Goal: Check status: Check status

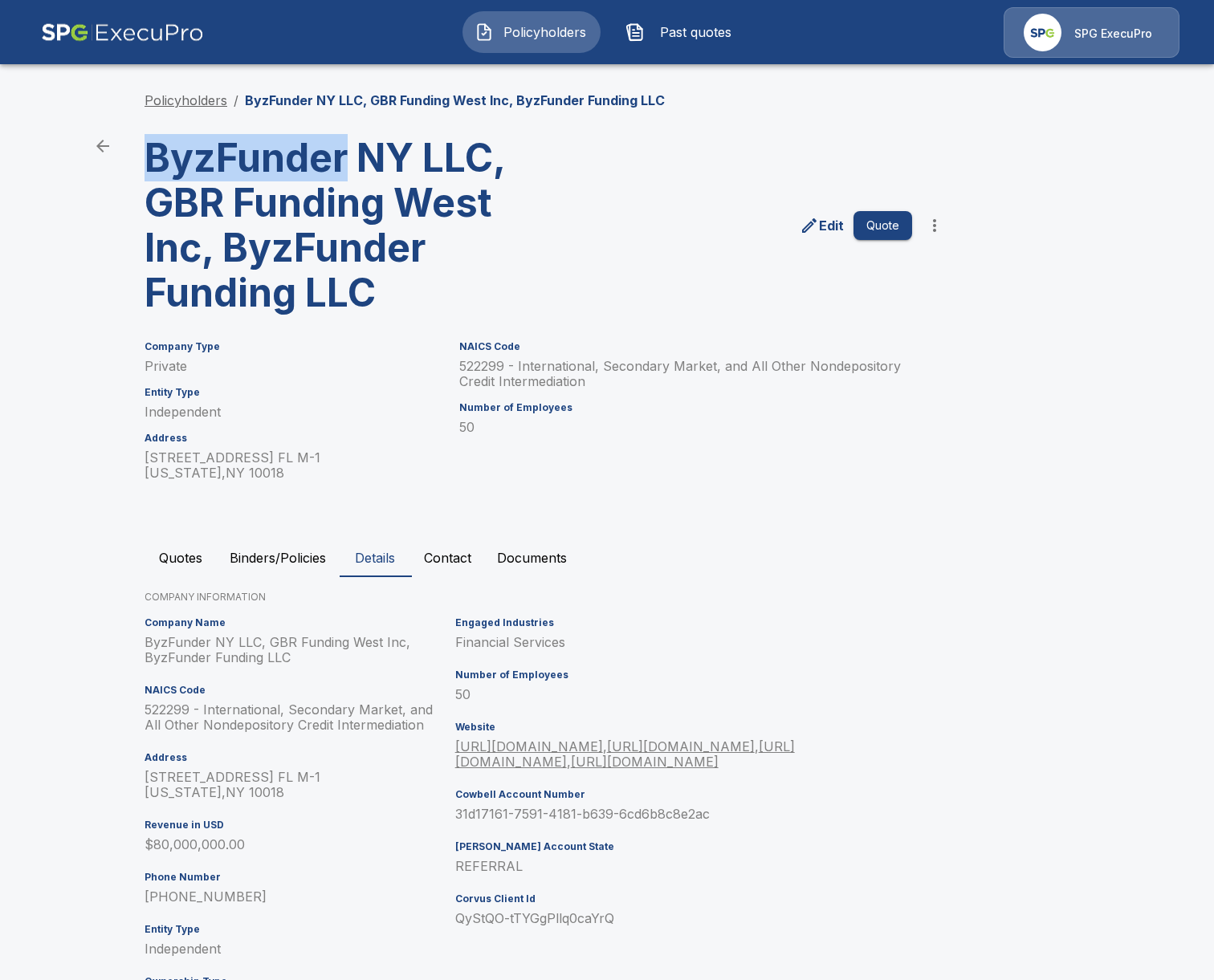
click at [179, 99] on link "Policyholders" at bounding box center [186, 100] width 83 height 16
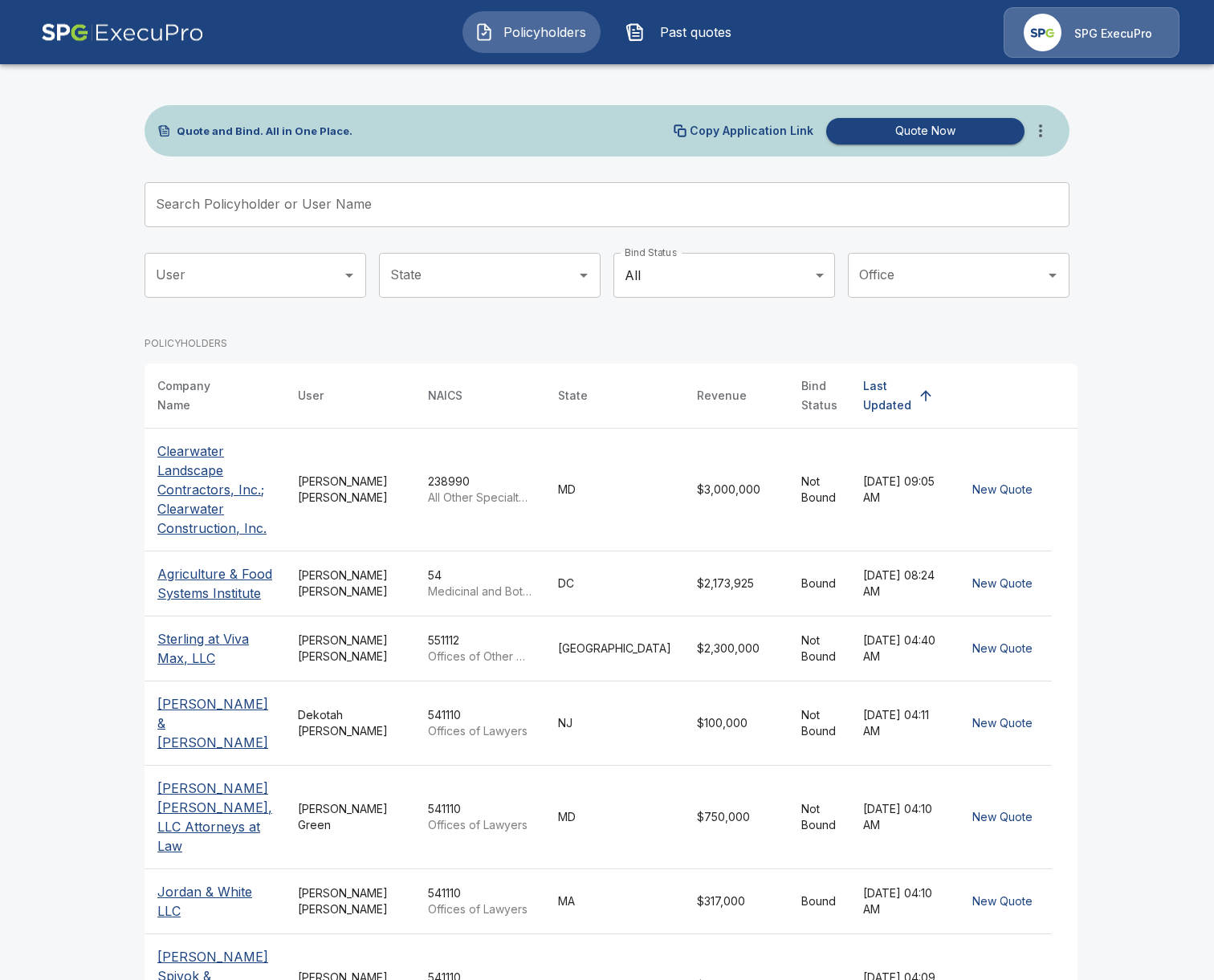
click at [507, 203] on input "Search Policyholder or User Name" at bounding box center [598, 205] width 907 height 45
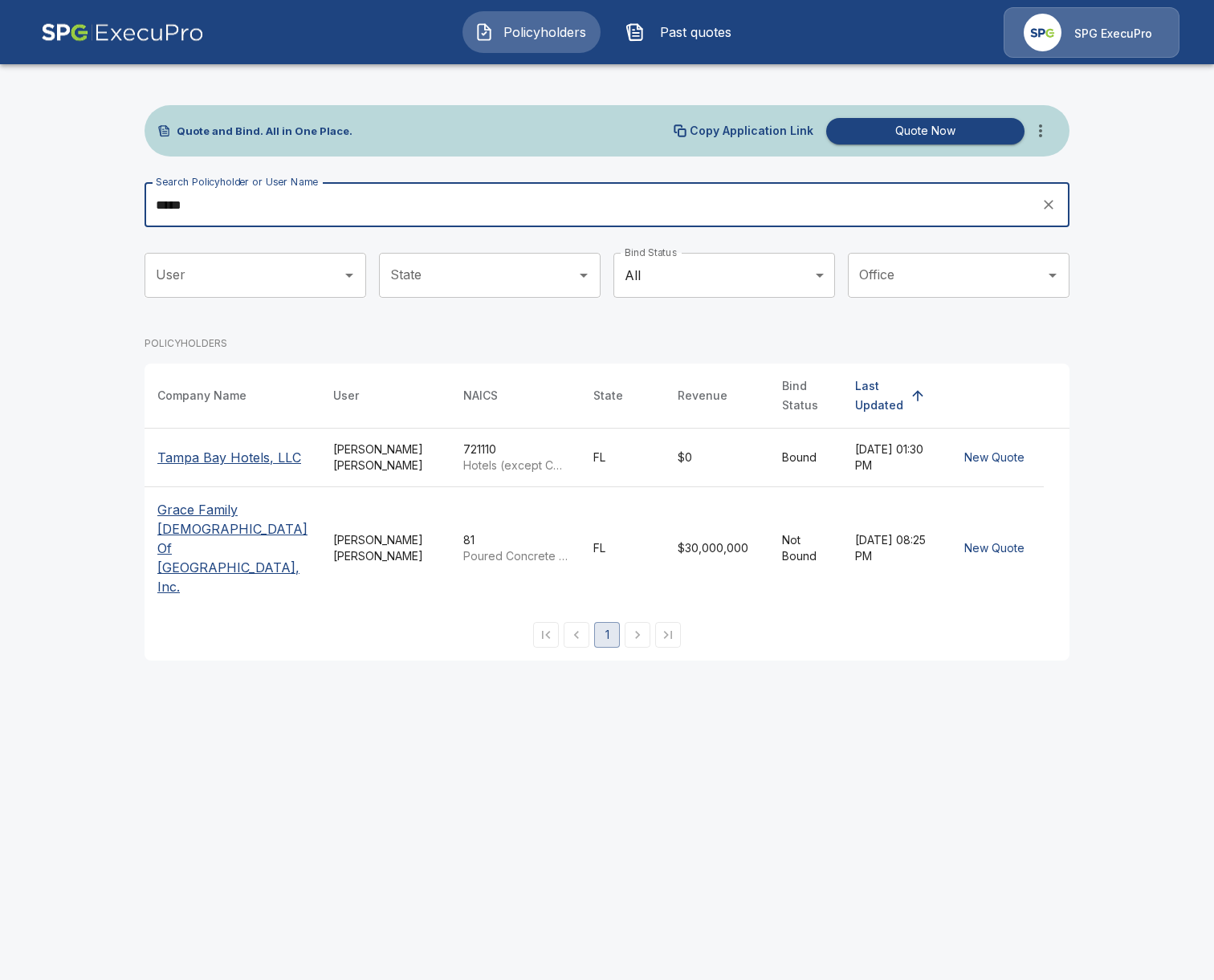
type input "*****"
click at [211, 460] on p "Tampa Bay Hotels, LLC" at bounding box center [229, 457] width 144 height 19
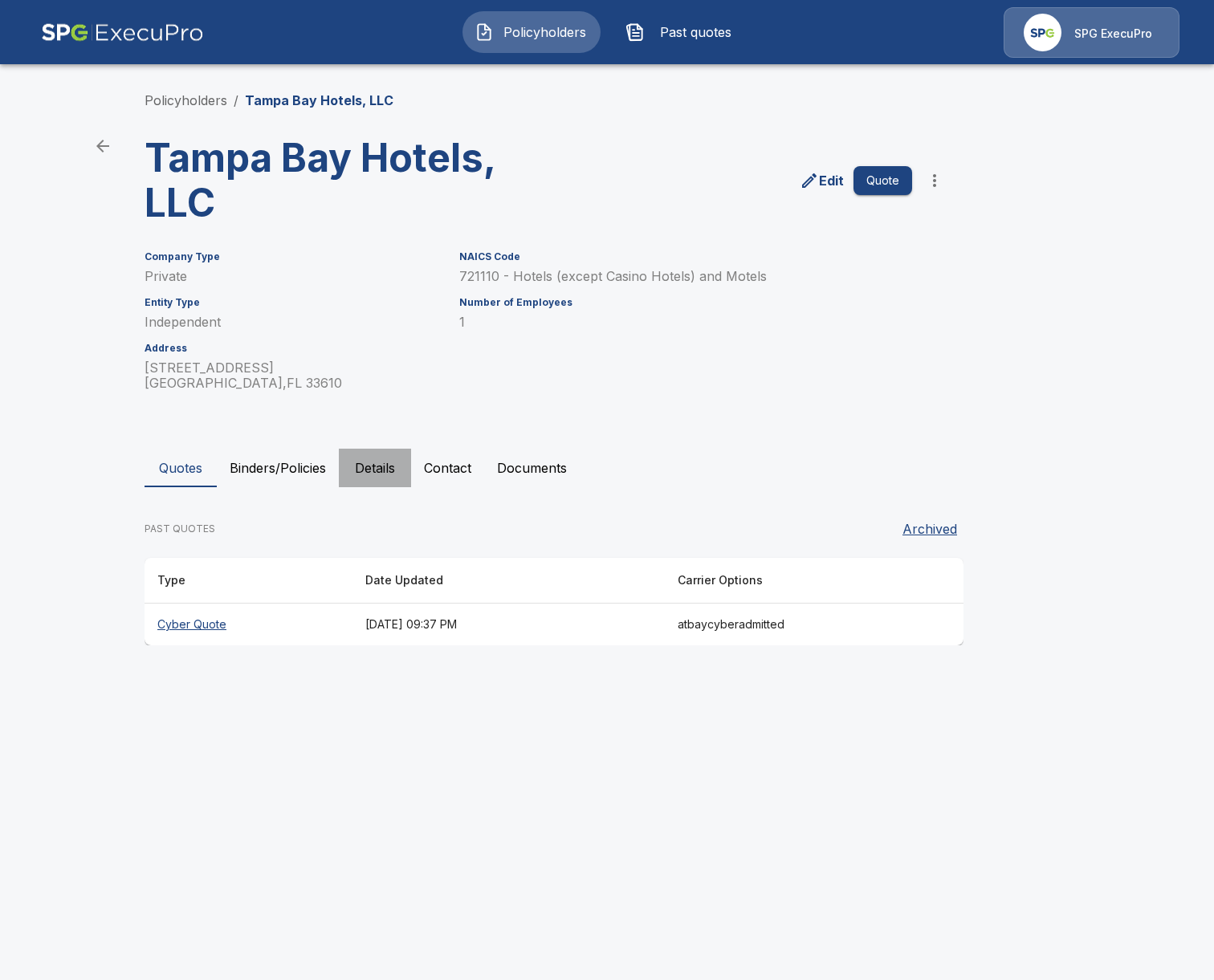
click at [381, 479] on button "Details" at bounding box center [374, 468] width 72 height 39
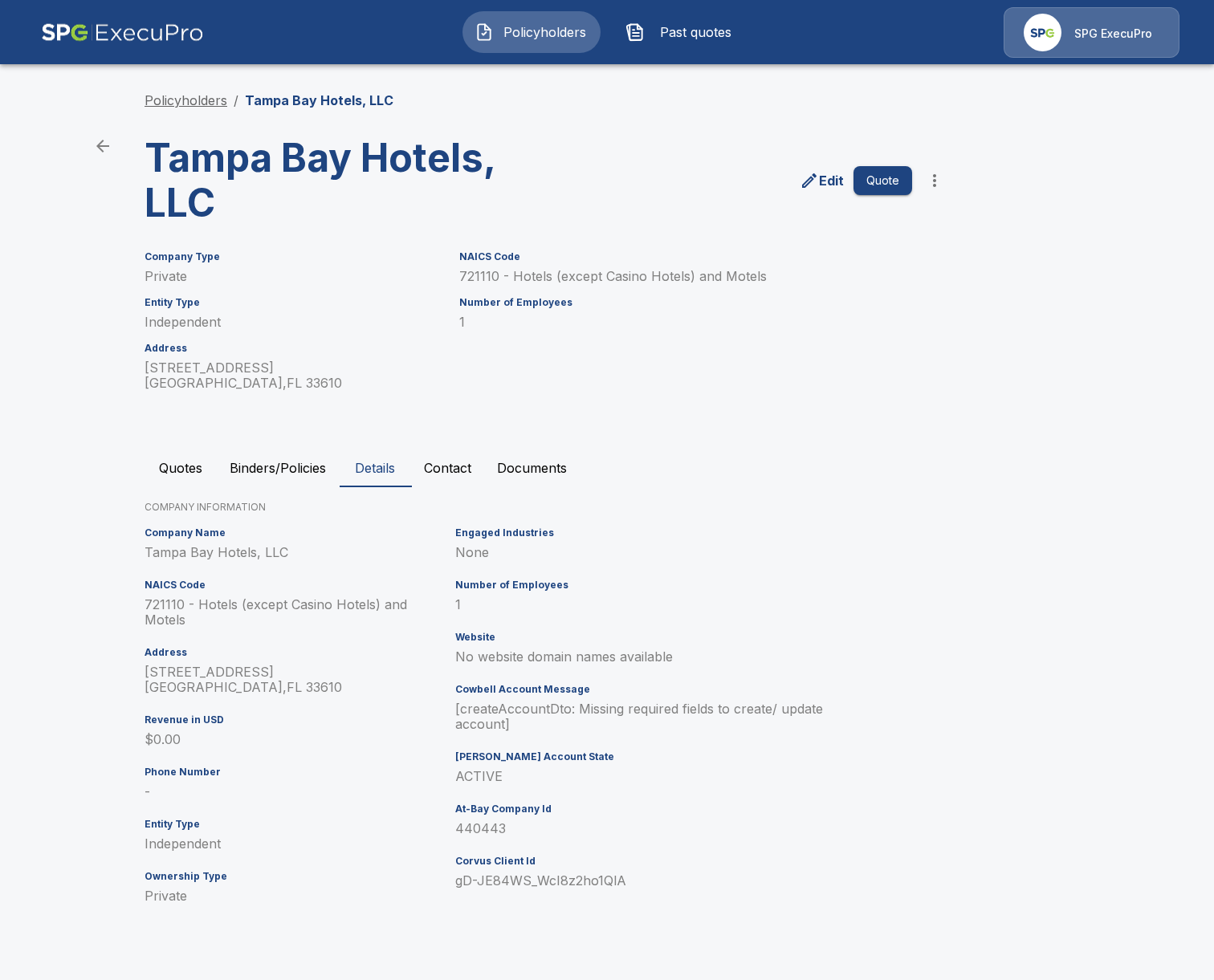
click at [186, 107] on link "Policyholders" at bounding box center [186, 100] width 83 height 16
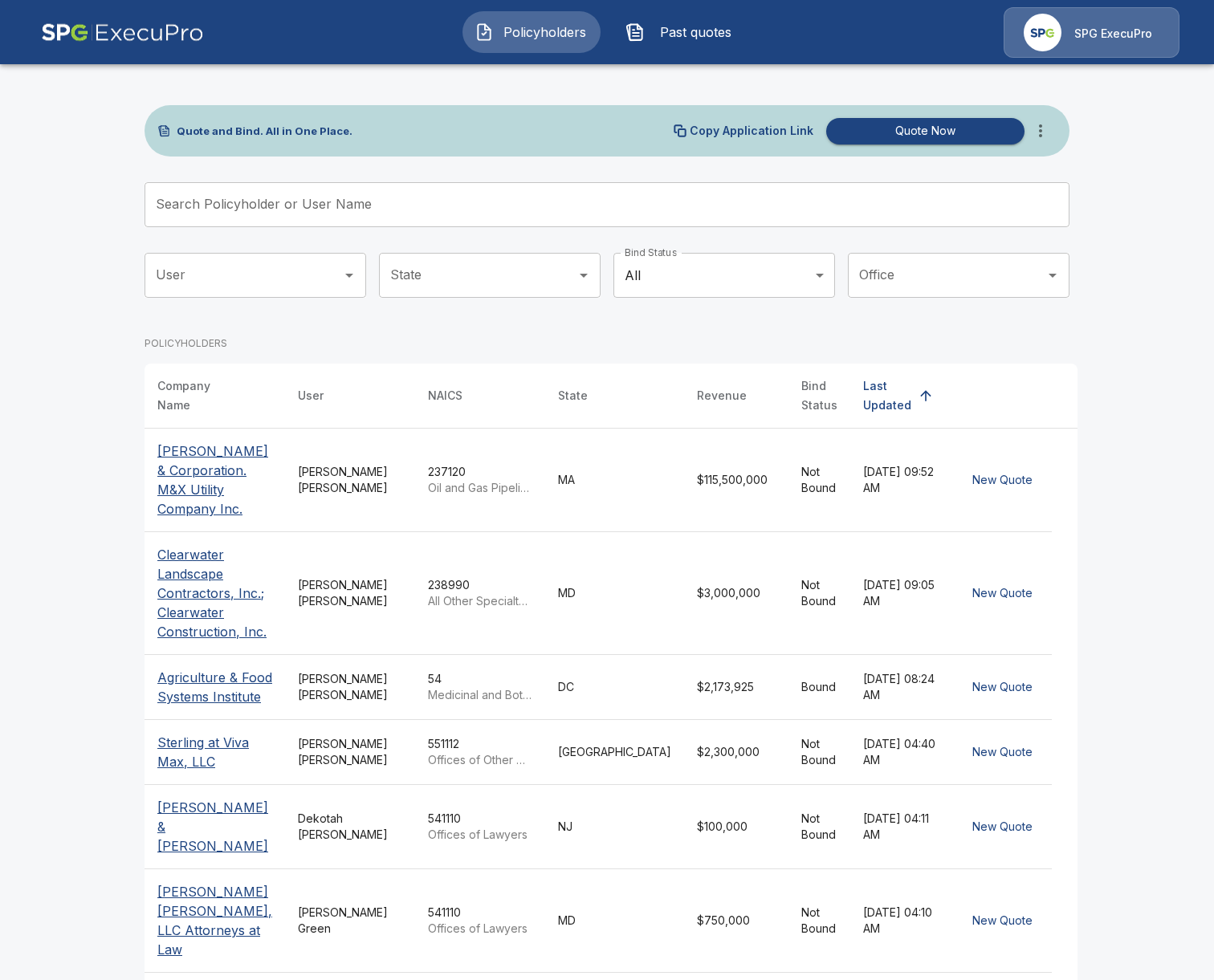
click at [451, 192] on input "Search Policyholder or User Name" at bounding box center [598, 205] width 907 height 45
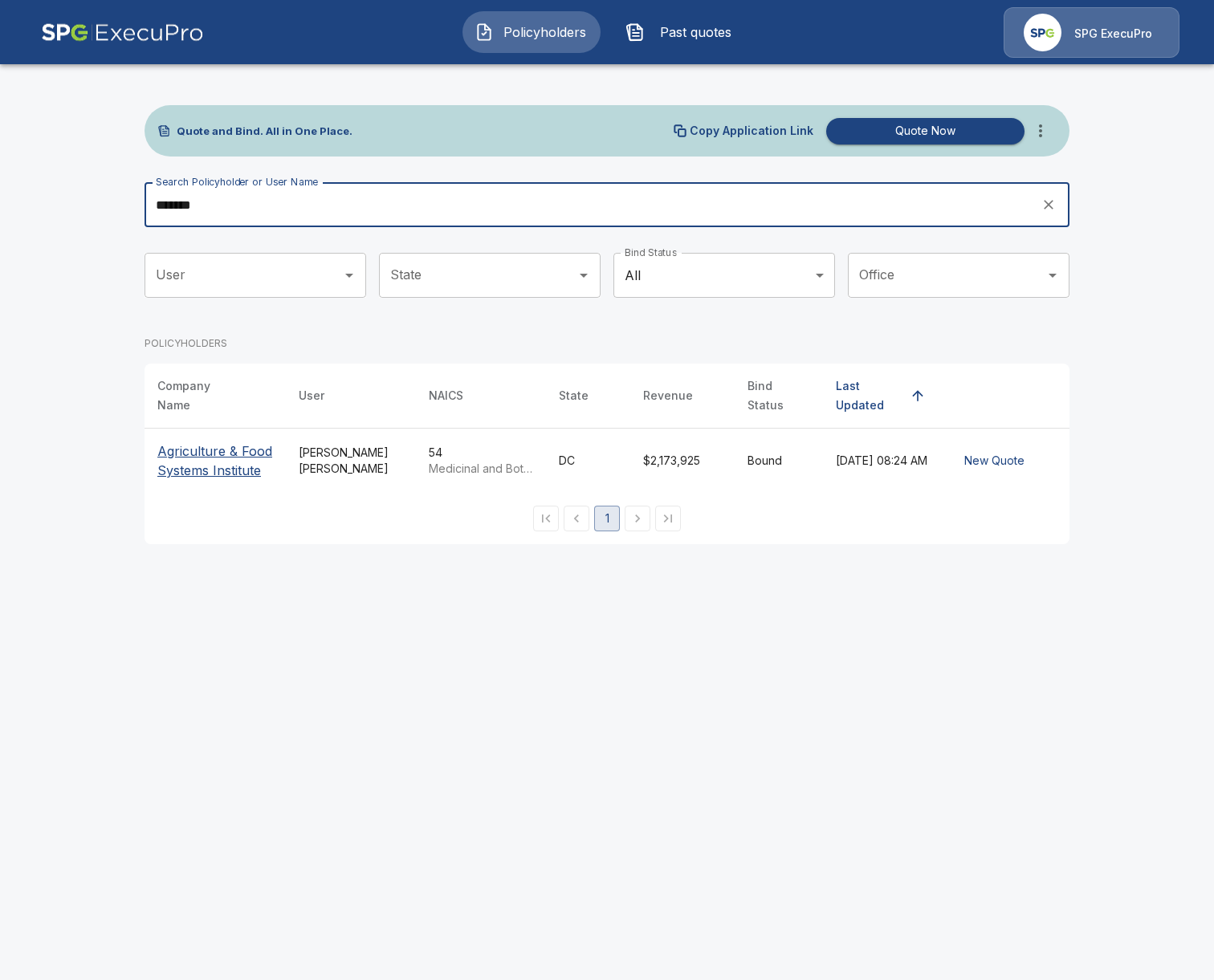
type input "*******"
click at [197, 459] on p "Agriculture & Food Systems Institute" at bounding box center [215, 460] width 116 height 39
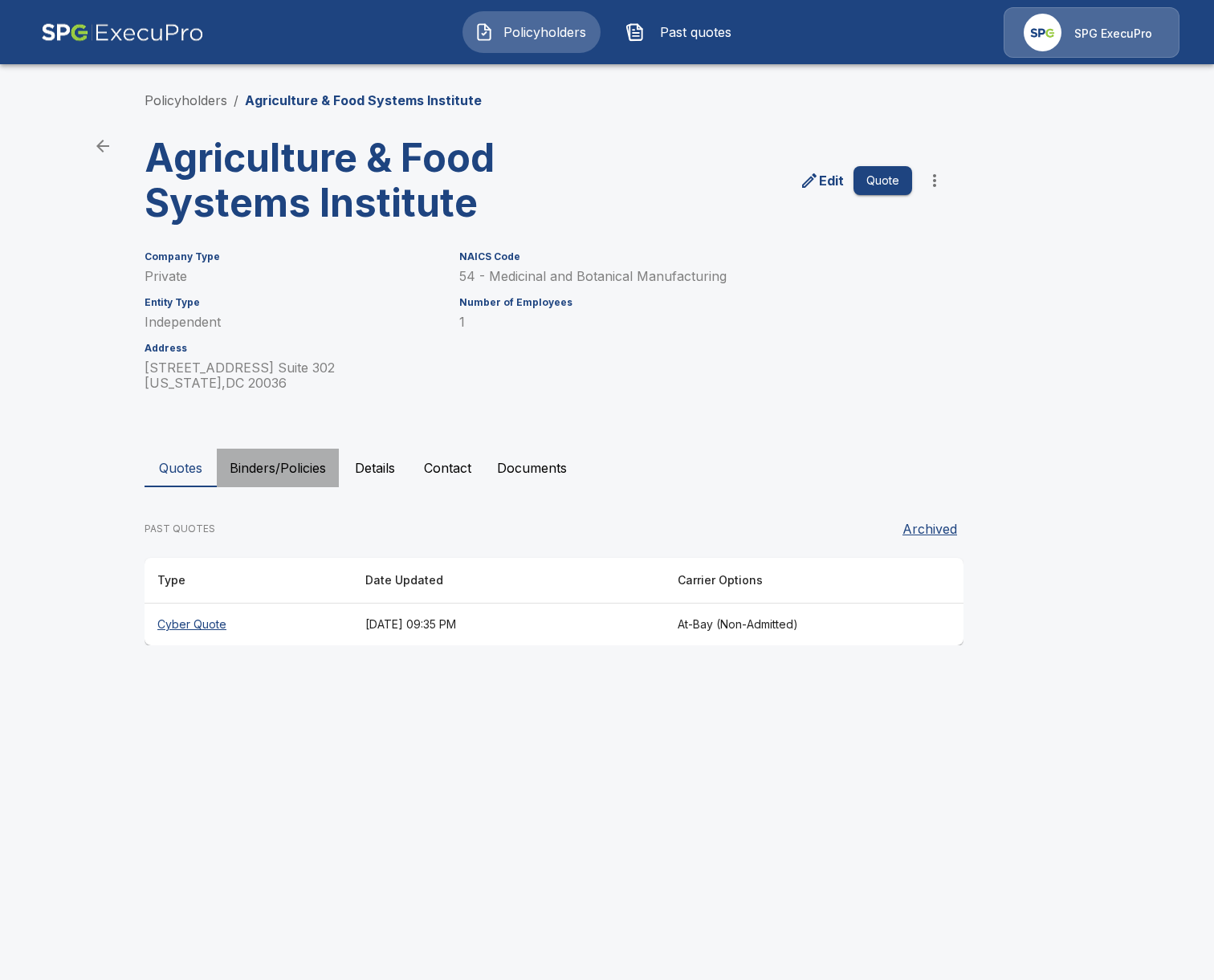
click at [260, 467] on button "Binders/Policies" at bounding box center [278, 468] width 122 height 39
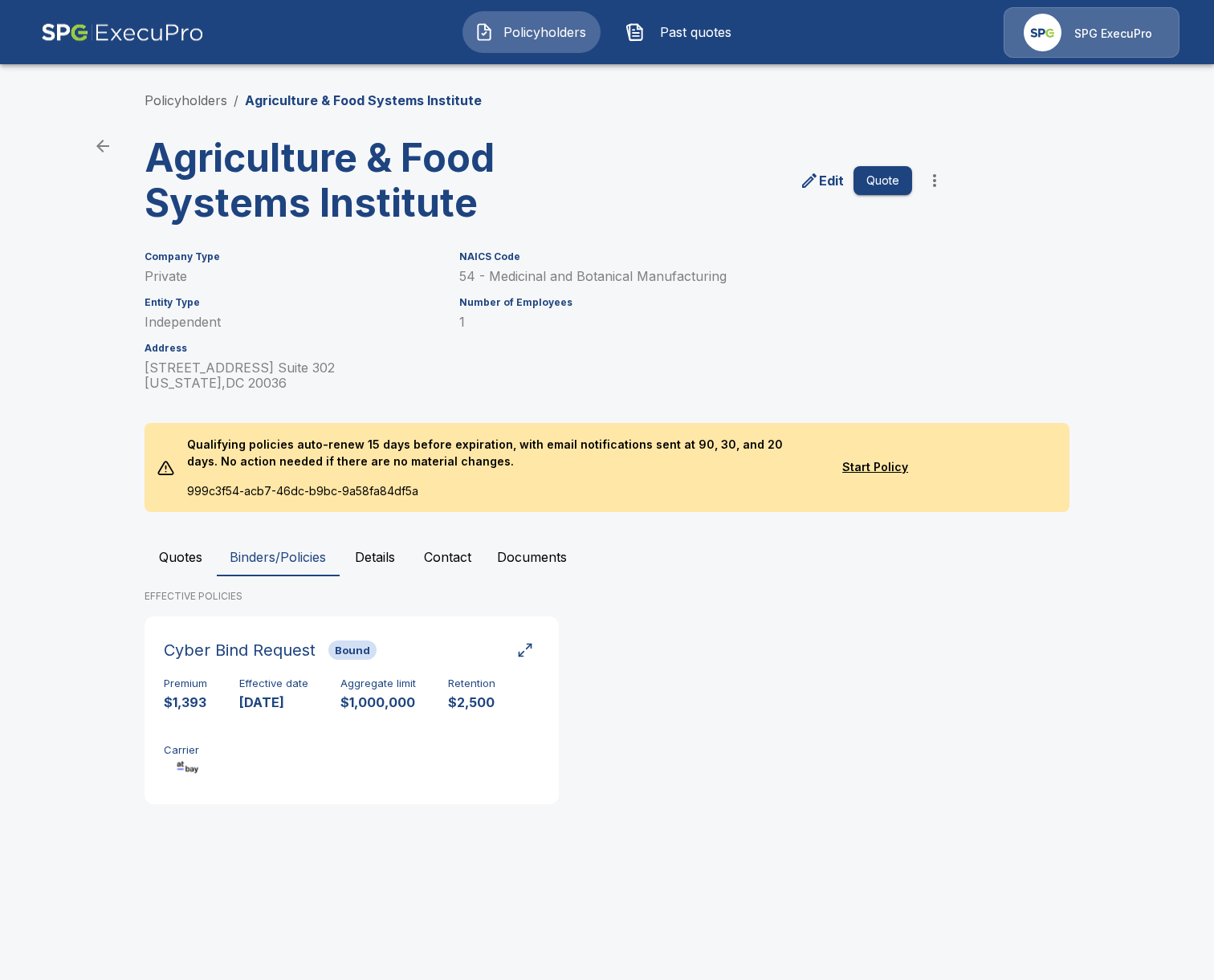
click at [184, 535] on div "Policyholders / Agriculture & Food Systems Institute Agriculture & Food Systems…" at bounding box center [607, 454] width 964 height 787
click at [184, 543] on button "Quotes" at bounding box center [180, 557] width 72 height 39
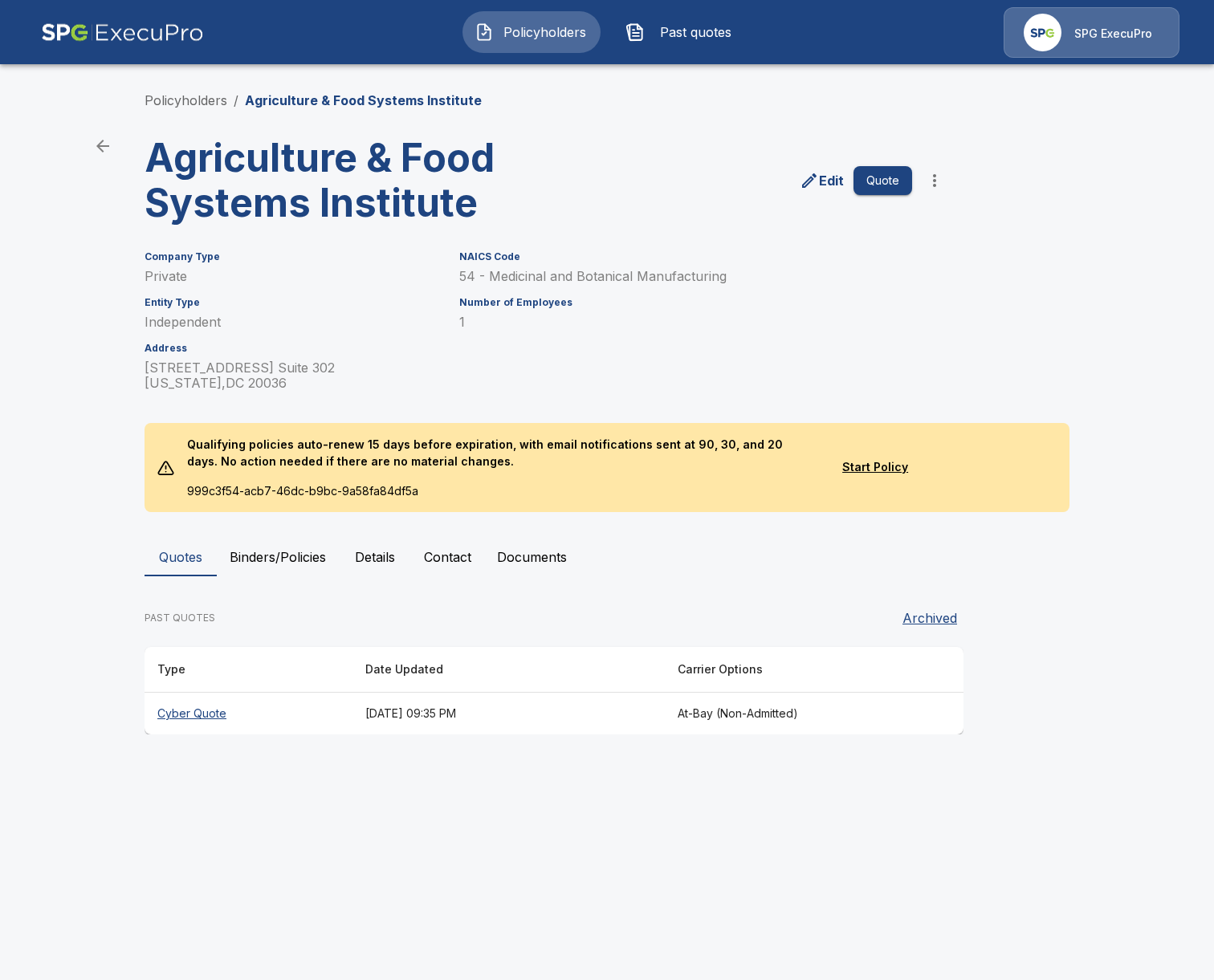
click at [483, 717] on th "[DATE] 09:35 PM" at bounding box center [508, 713] width 312 height 42
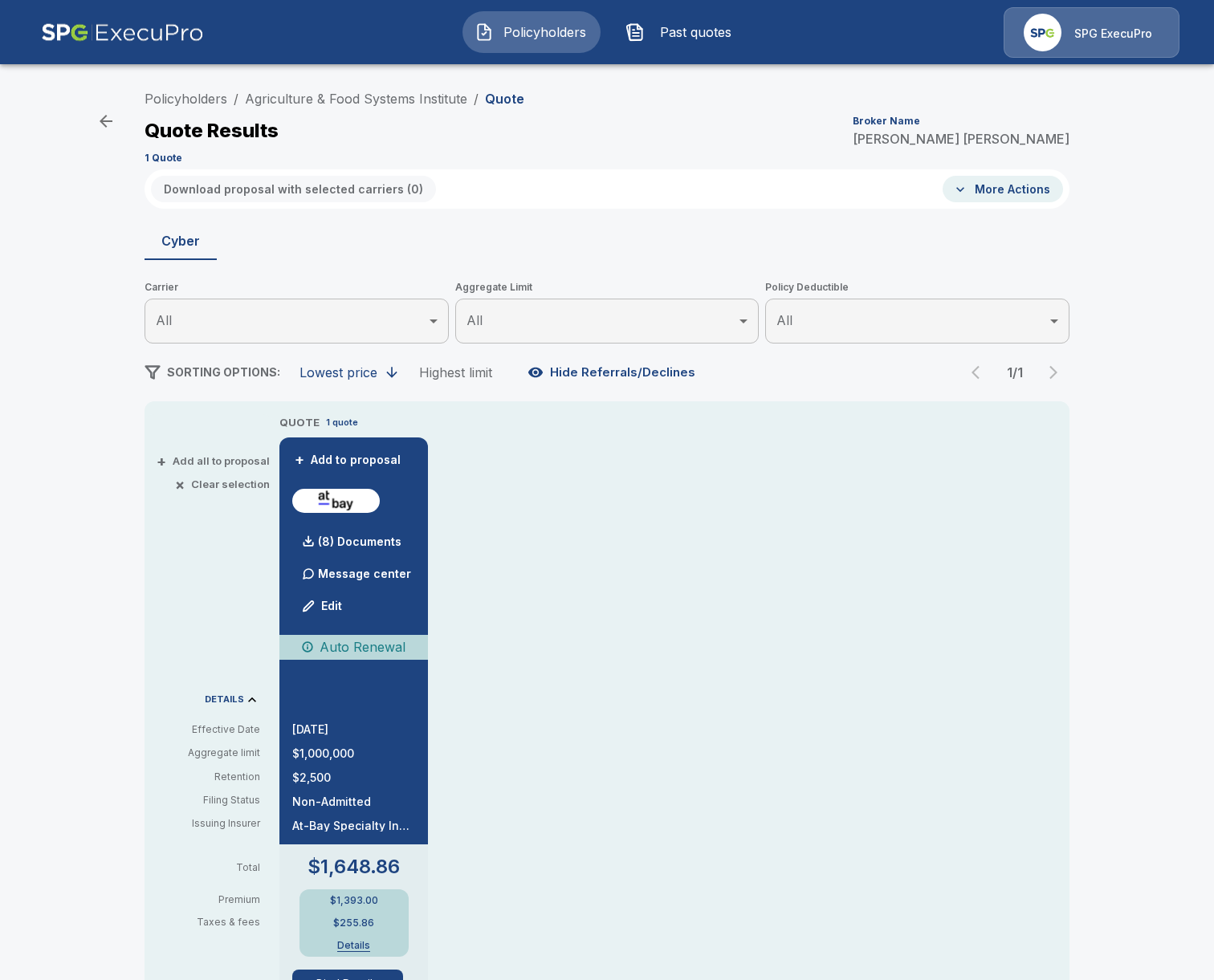
click at [674, 17] on button "Past quotes" at bounding box center [682, 32] width 138 height 42
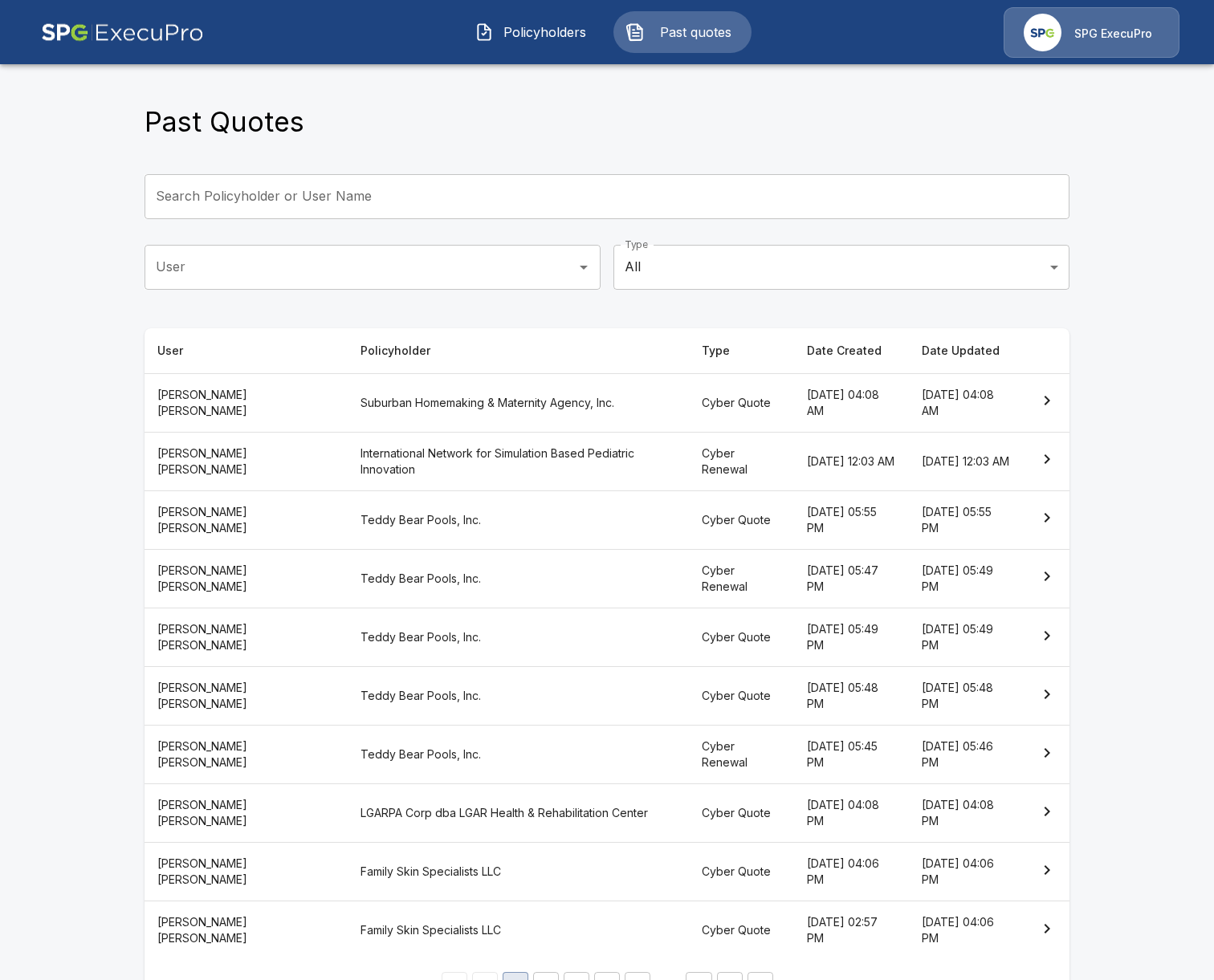
click at [488, 21] on button "Policyholders" at bounding box center [531, 32] width 138 height 42
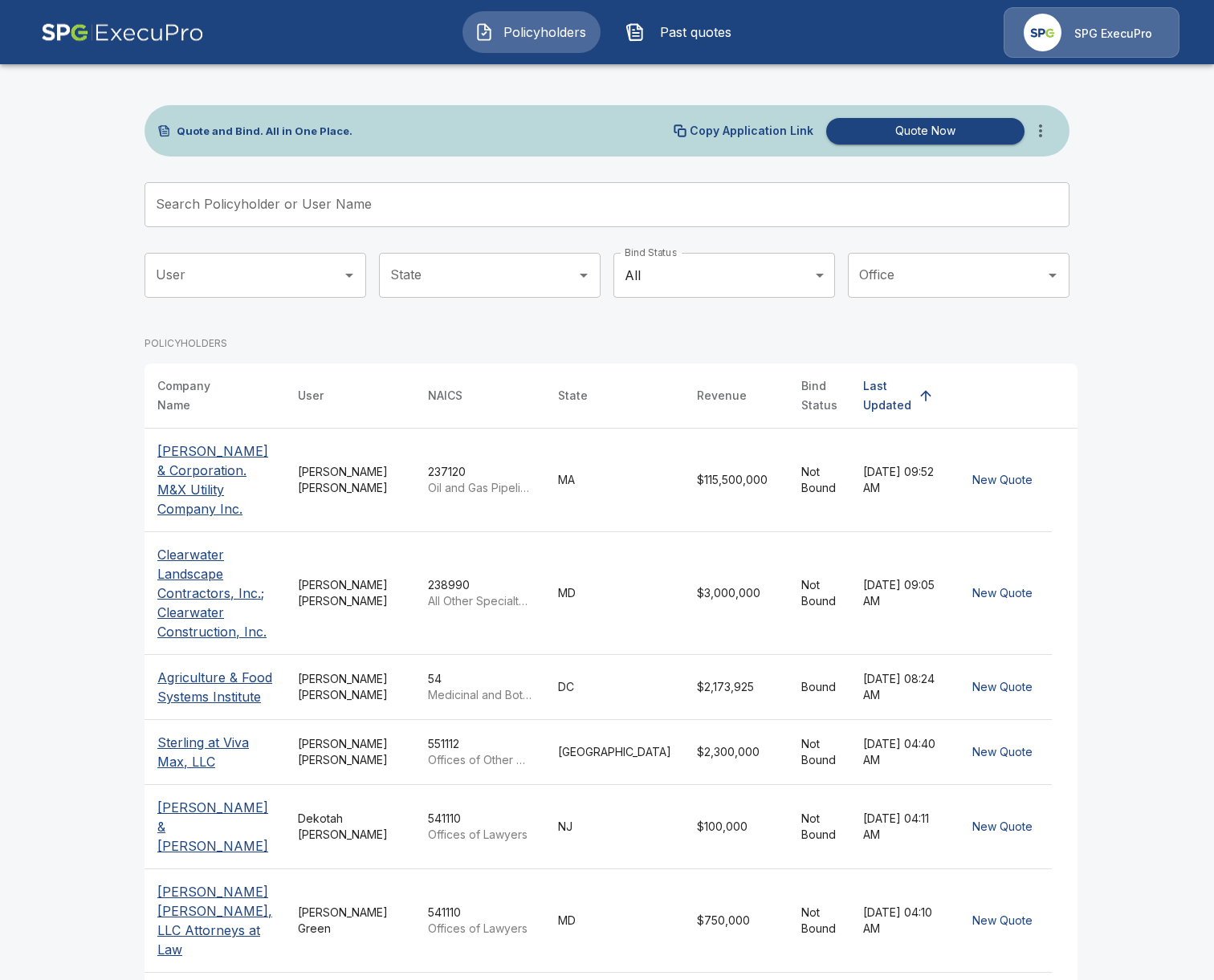
click at [445, 204] on input "Search Policyholder or User Name" at bounding box center [598, 205] width 907 height 45
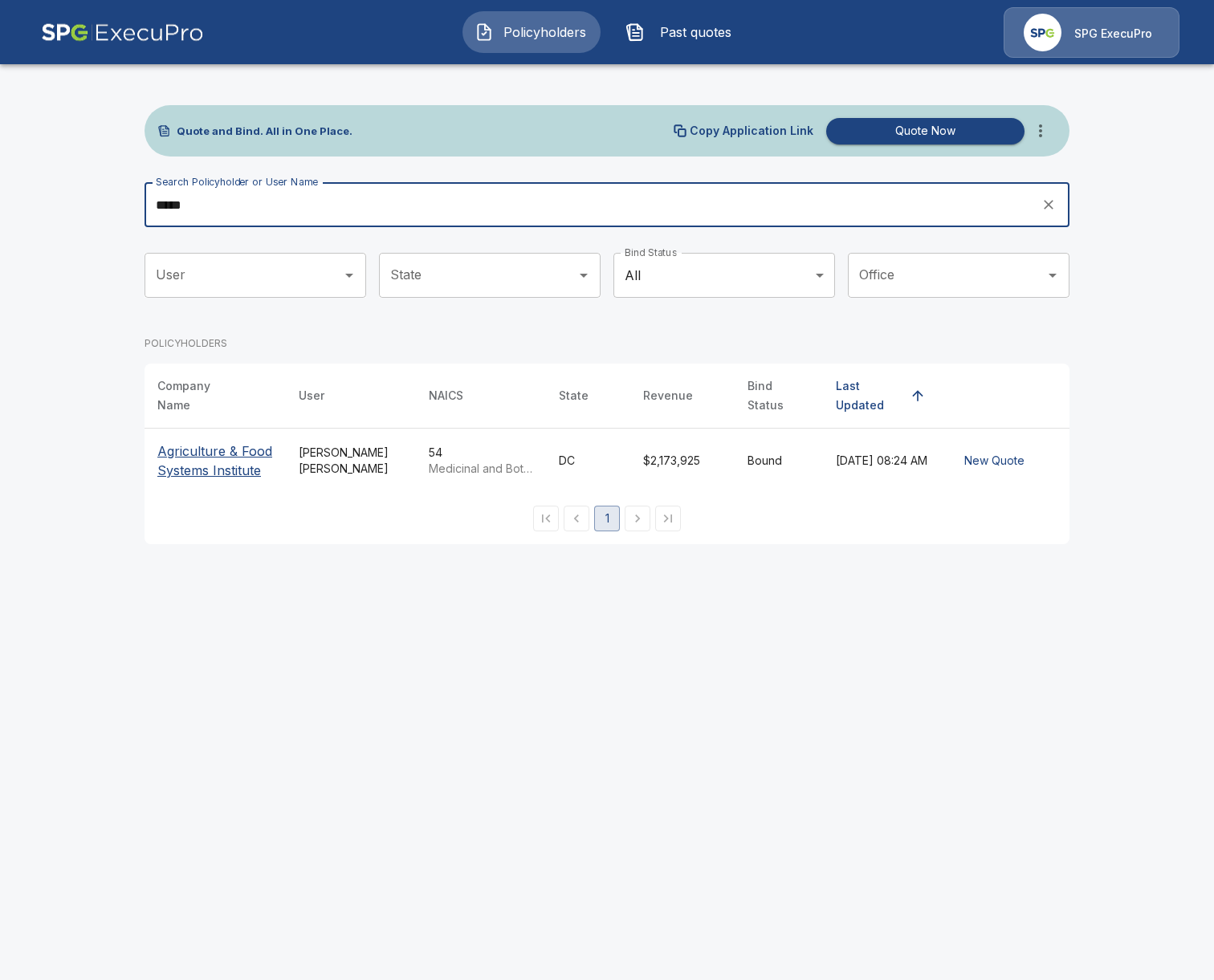
type input "*****"
click at [229, 458] on p "Agriculture & Food Systems Institute" at bounding box center [215, 460] width 116 height 39
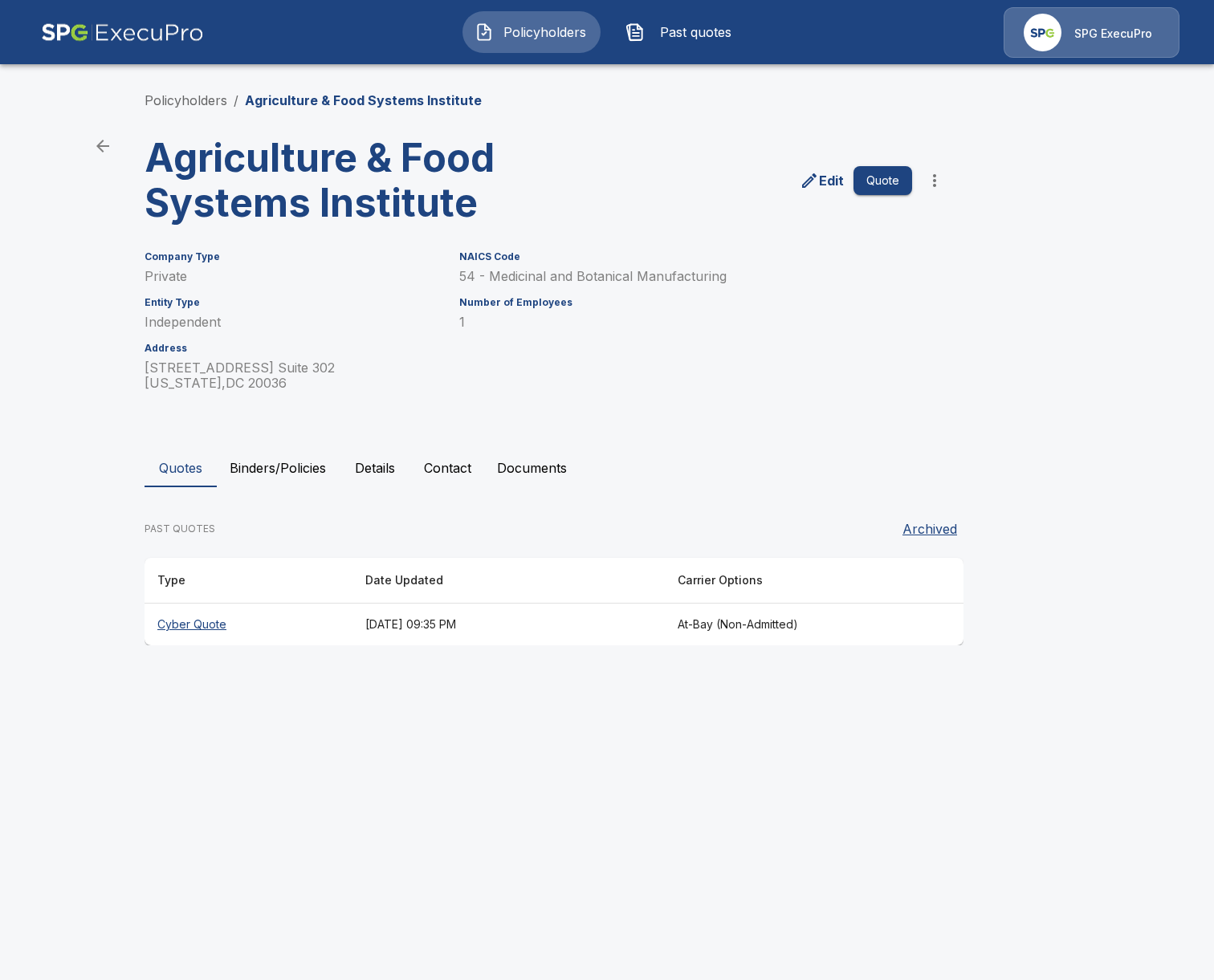
click at [352, 626] on th "[DATE] 09:35 PM" at bounding box center [508, 625] width 312 height 42
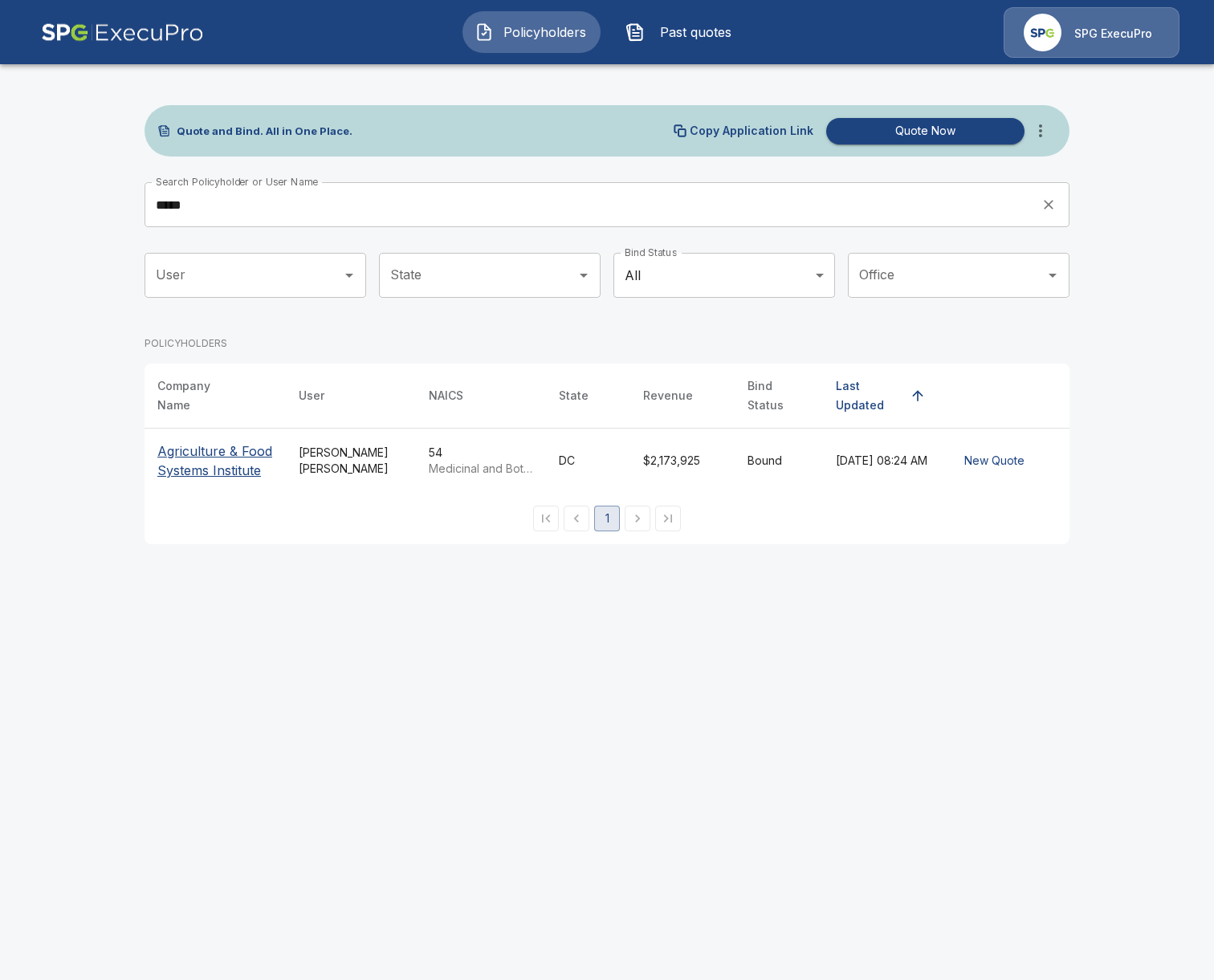
click at [394, 564] on html "Policyholders Past quotes SPG ExecuPro Quote and Bind. All in One Place. Copy A…" at bounding box center [607, 282] width 1214 height 564
click at [223, 462] on p "Agriculture & Food Systems Institute" at bounding box center [215, 460] width 116 height 39
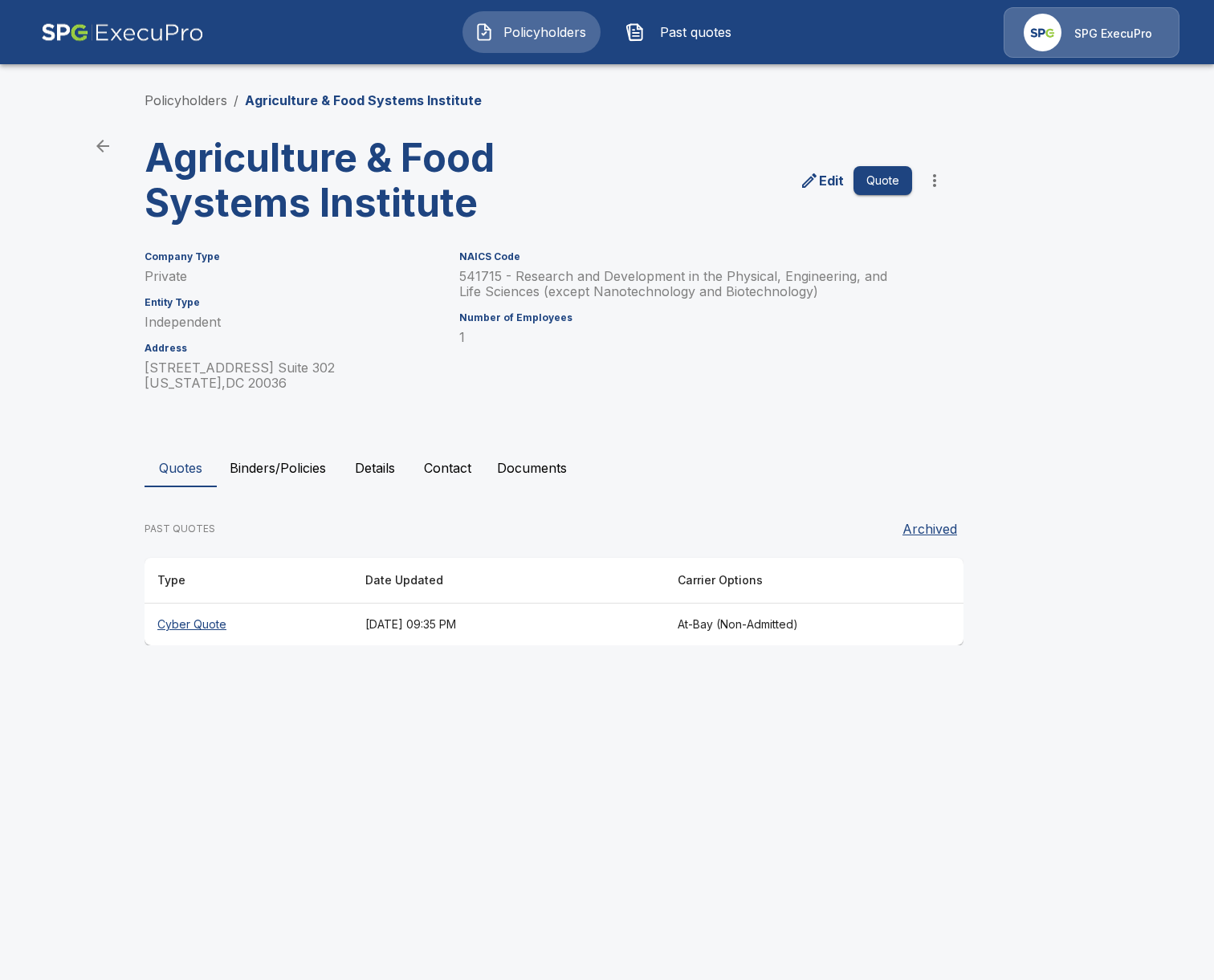
click at [383, 608] on th "[DATE] 09:35 PM" at bounding box center [508, 625] width 312 height 42
